Goal: Information Seeking & Learning: Understand process/instructions

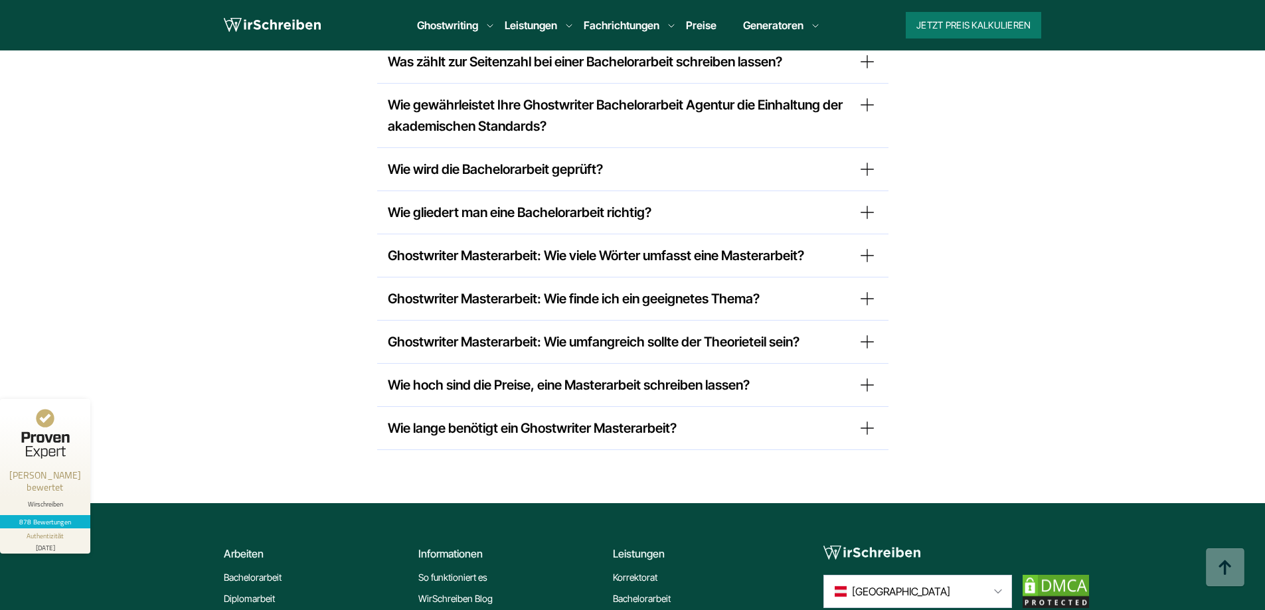
scroll to position [11252, 0]
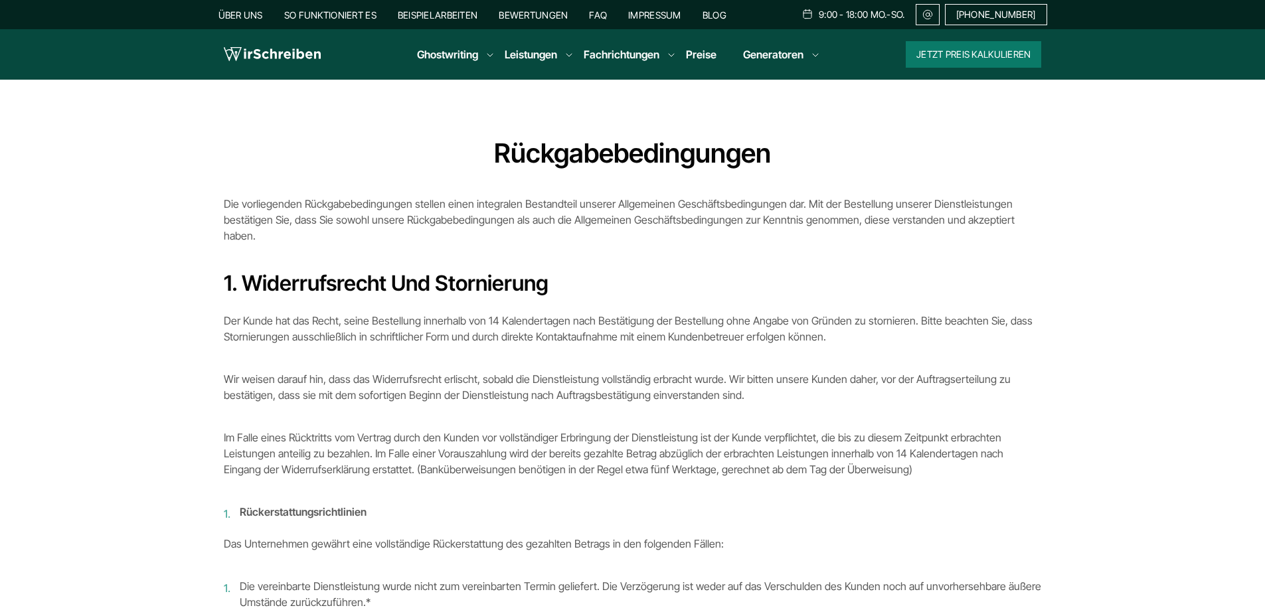
click at [648, 150] on b "Rückgabebedingungen" at bounding box center [632, 153] width 277 height 33
copy b "Rückgabebedingungen"
click at [752, 153] on b "Rückgabebedingungen" at bounding box center [632, 153] width 277 height 33
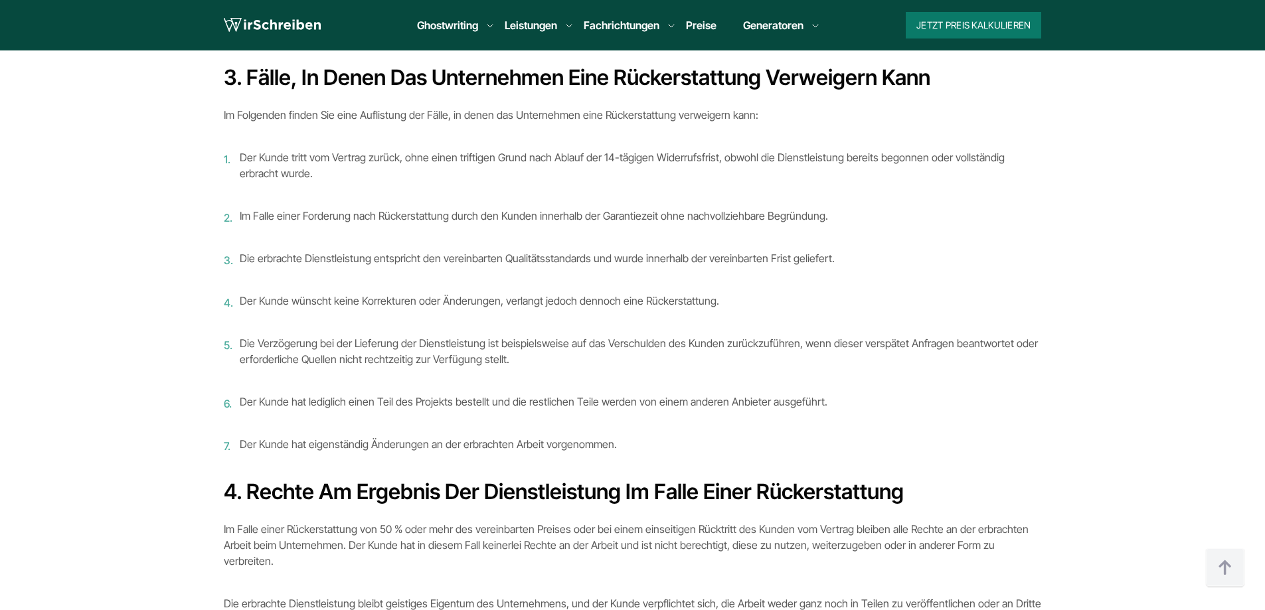
scroll to position [956, 0]
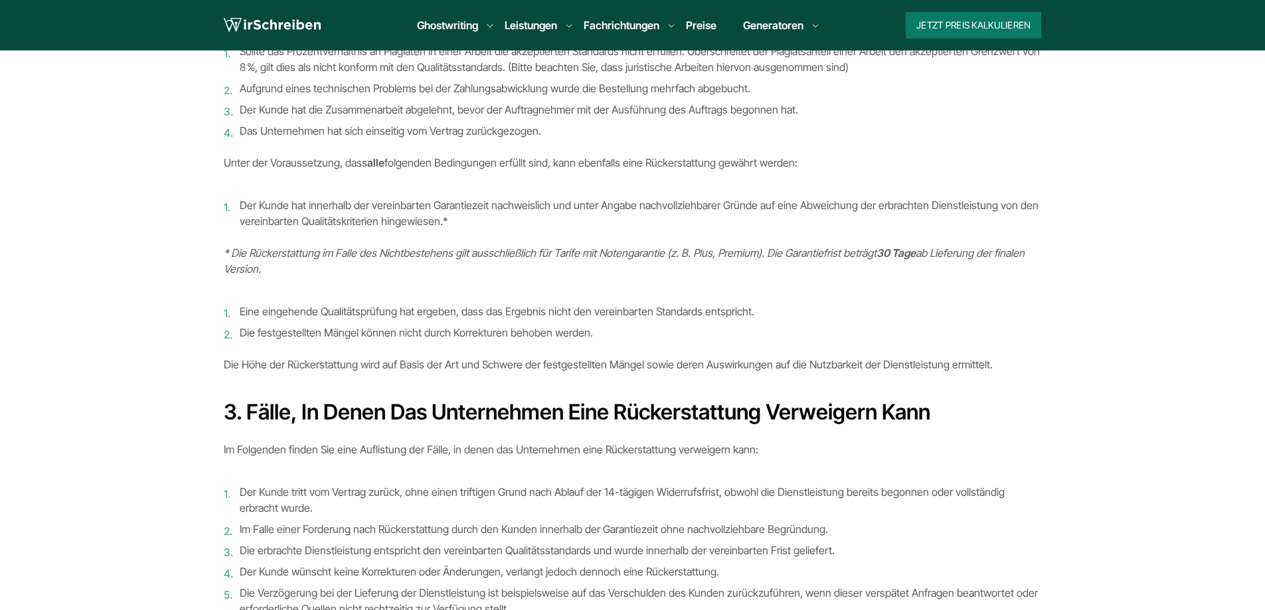
scroll to position [608, 0]
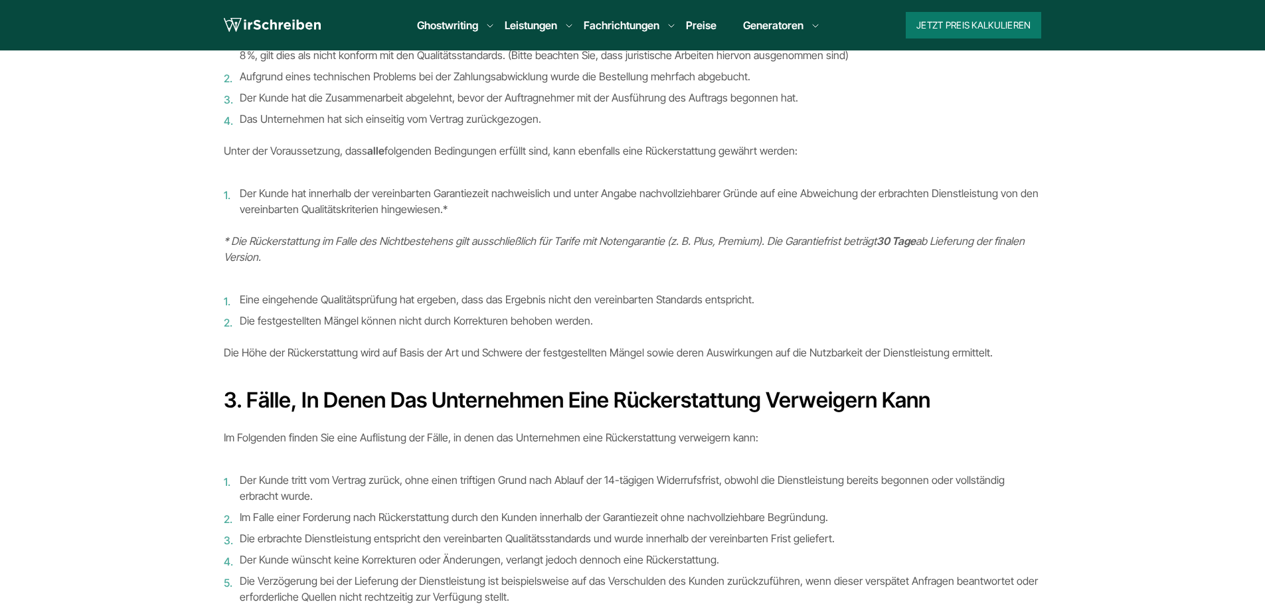
click at [503, 258] on div "Rückgabebedingungen Die vorliegenden Rückgabebedingungen stellen einen integral…" at bounding box center [633, 276] width 818 height 1594
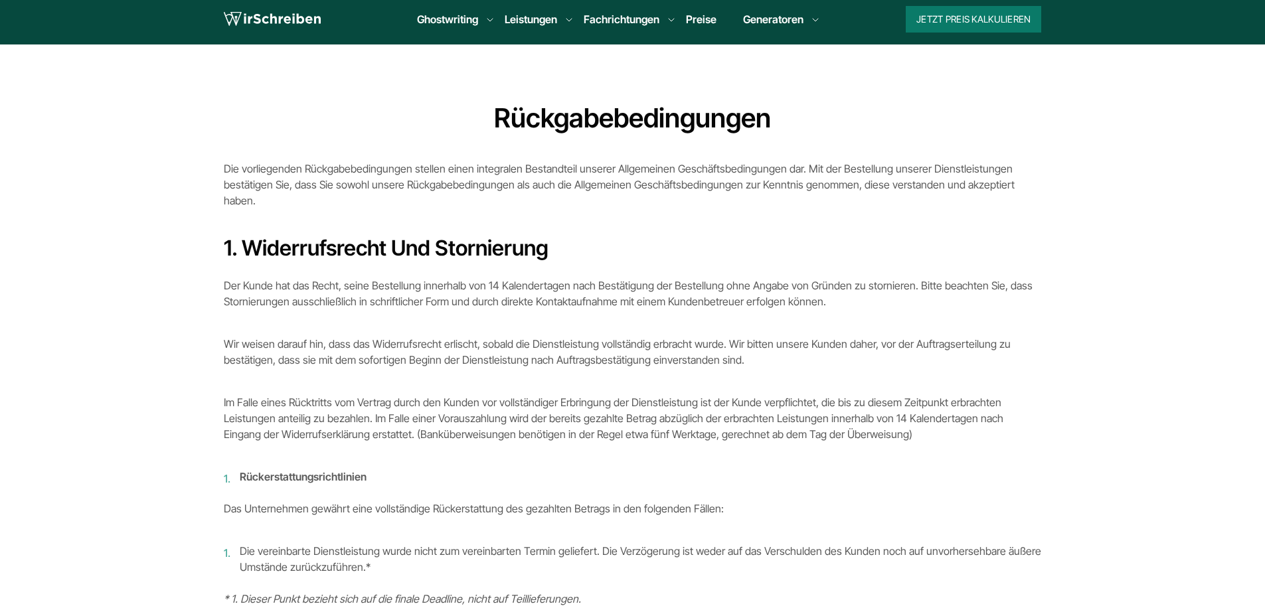
scroll to position [36, 0]
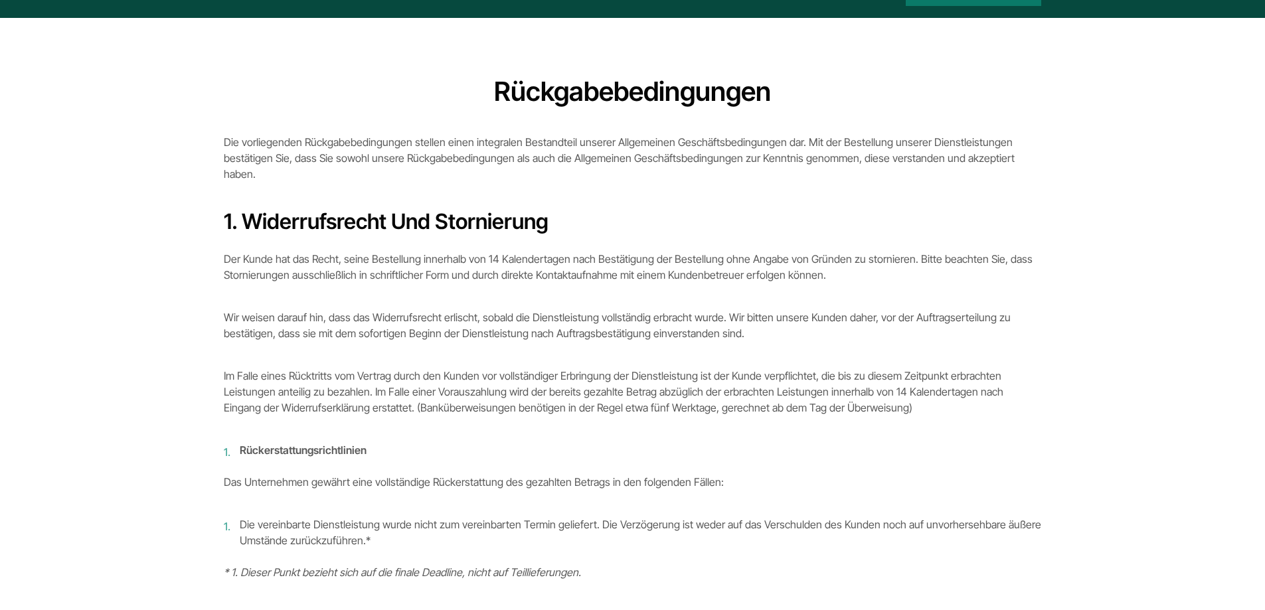
scroll to position [74, 0]
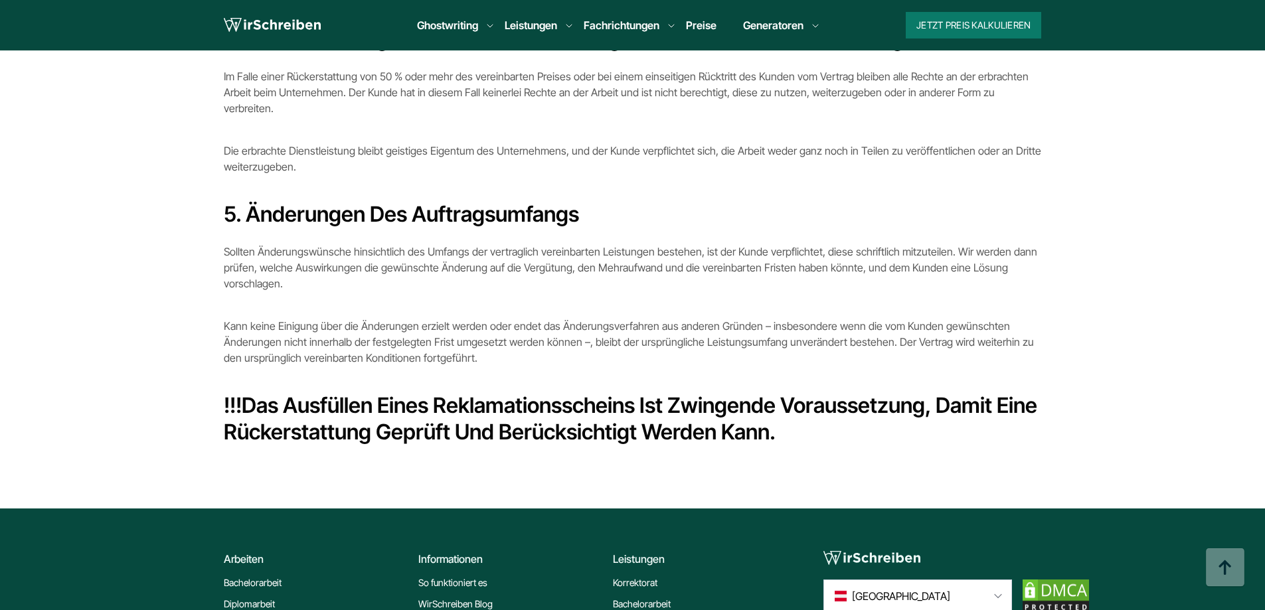
scroll to position [1147, 0]
